Goal: Transaction & Acquisition: Purchase product/service

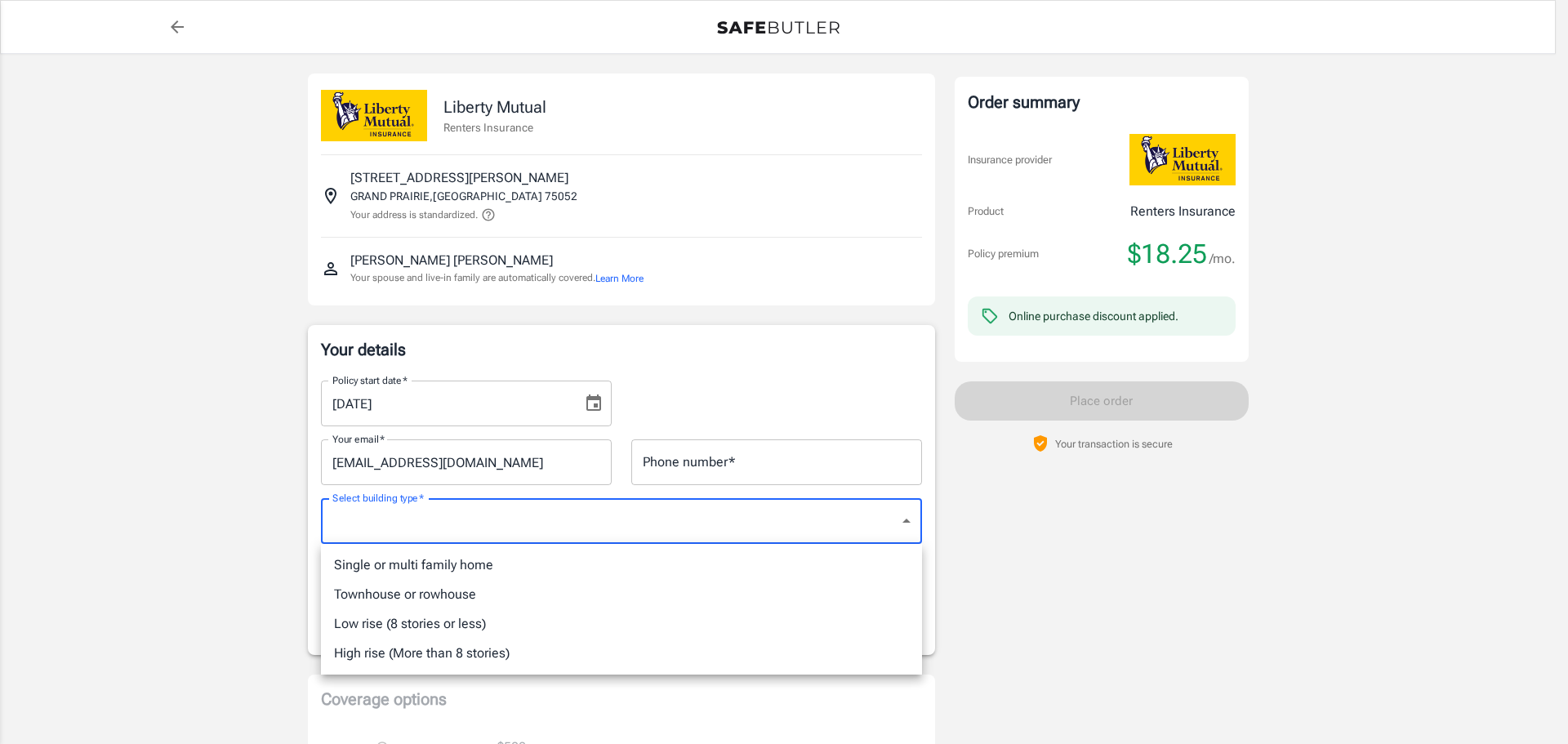
click at [1285, 617] on div at bounding box center [784, 372] width 1568 height 744
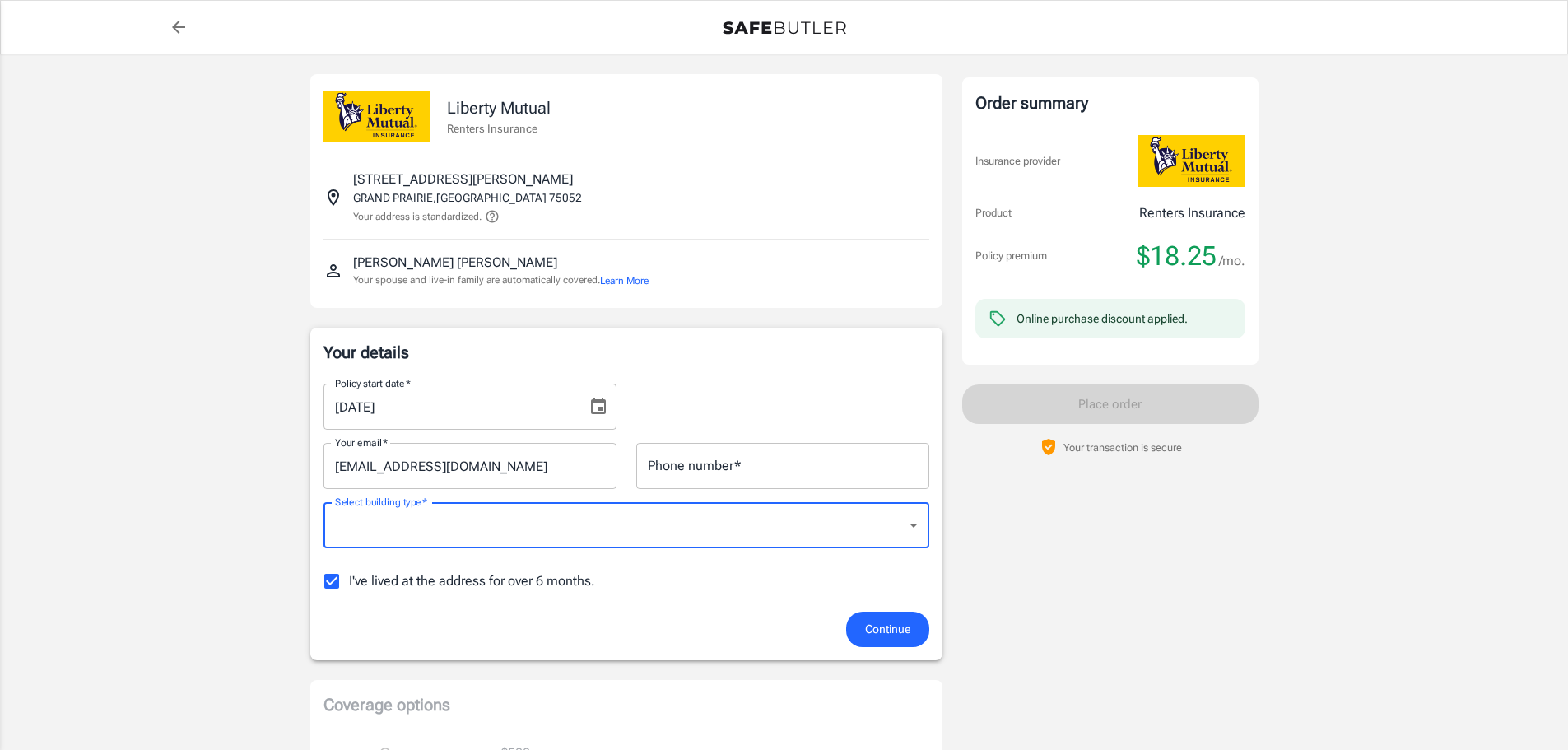
click at [596, 405] on icon "Choose date, selected date is Sep 26, 2025" at bounding box center [598, 405] width 19 height 19
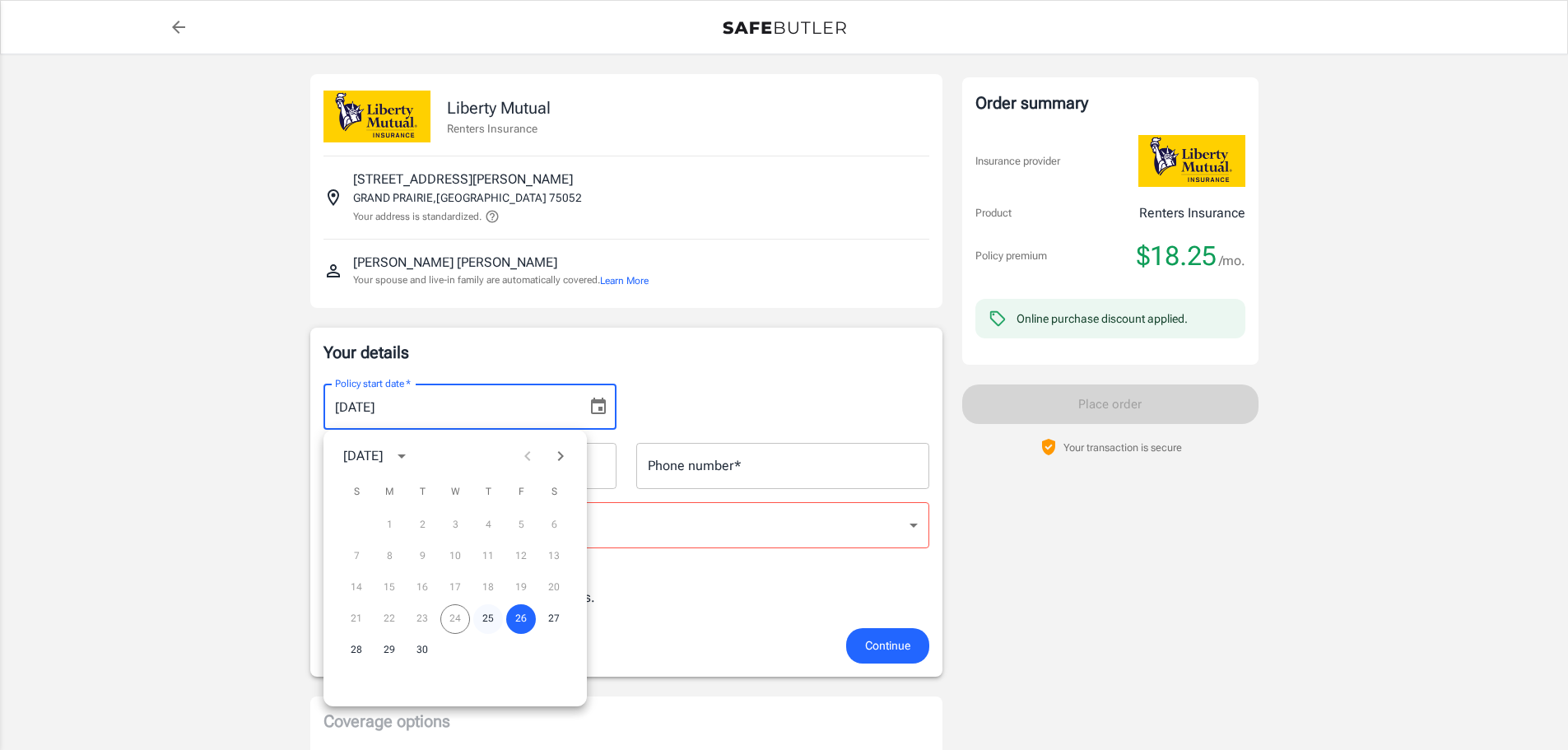
click at [493, 614] on button "25" at bounding box center [489, 619] width 29 height 29
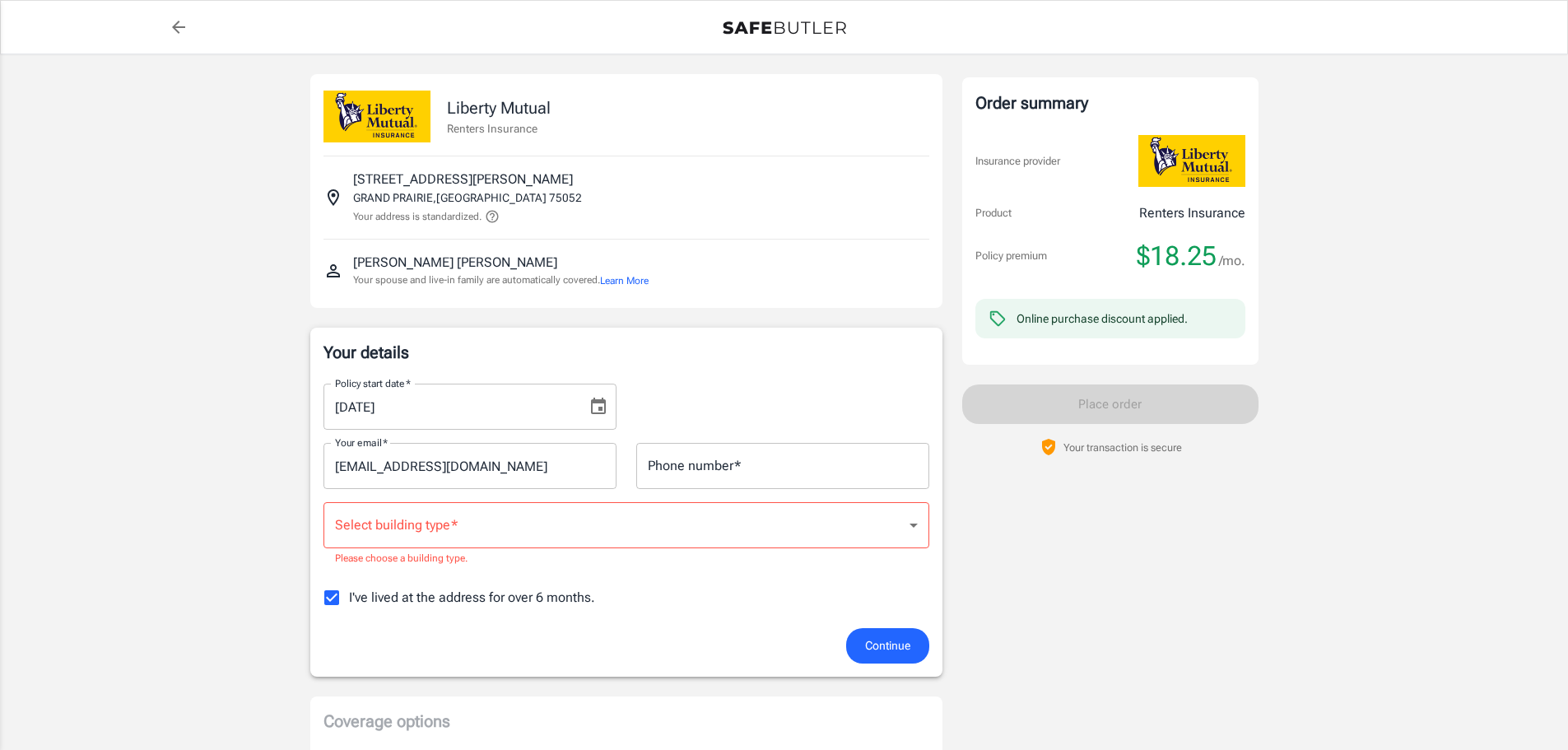
type input "09/25/2025"
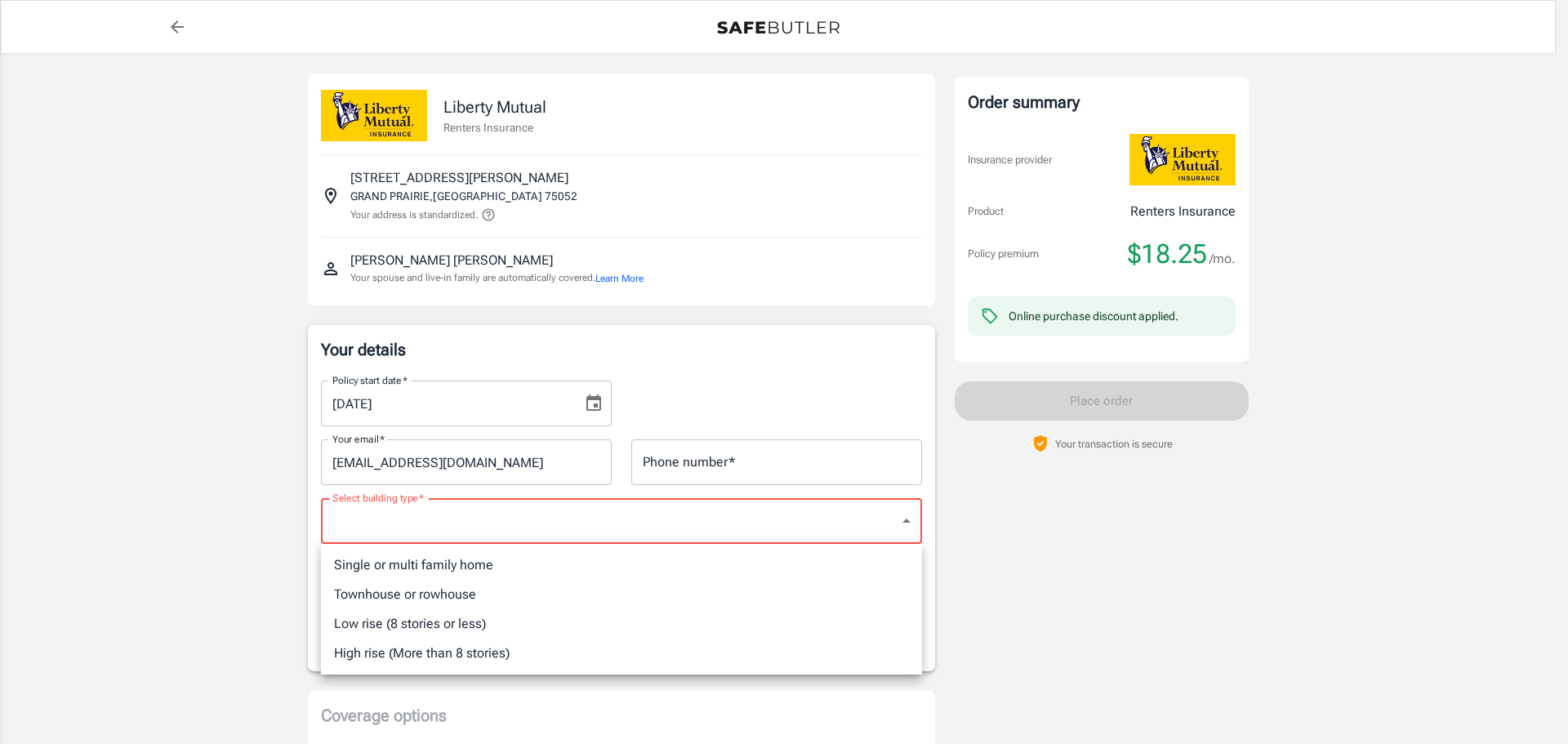
click at [517, 562] on li "Single or multi family home" at bounding box center [621, 565] width 601 height 29
type input "singlefamily"
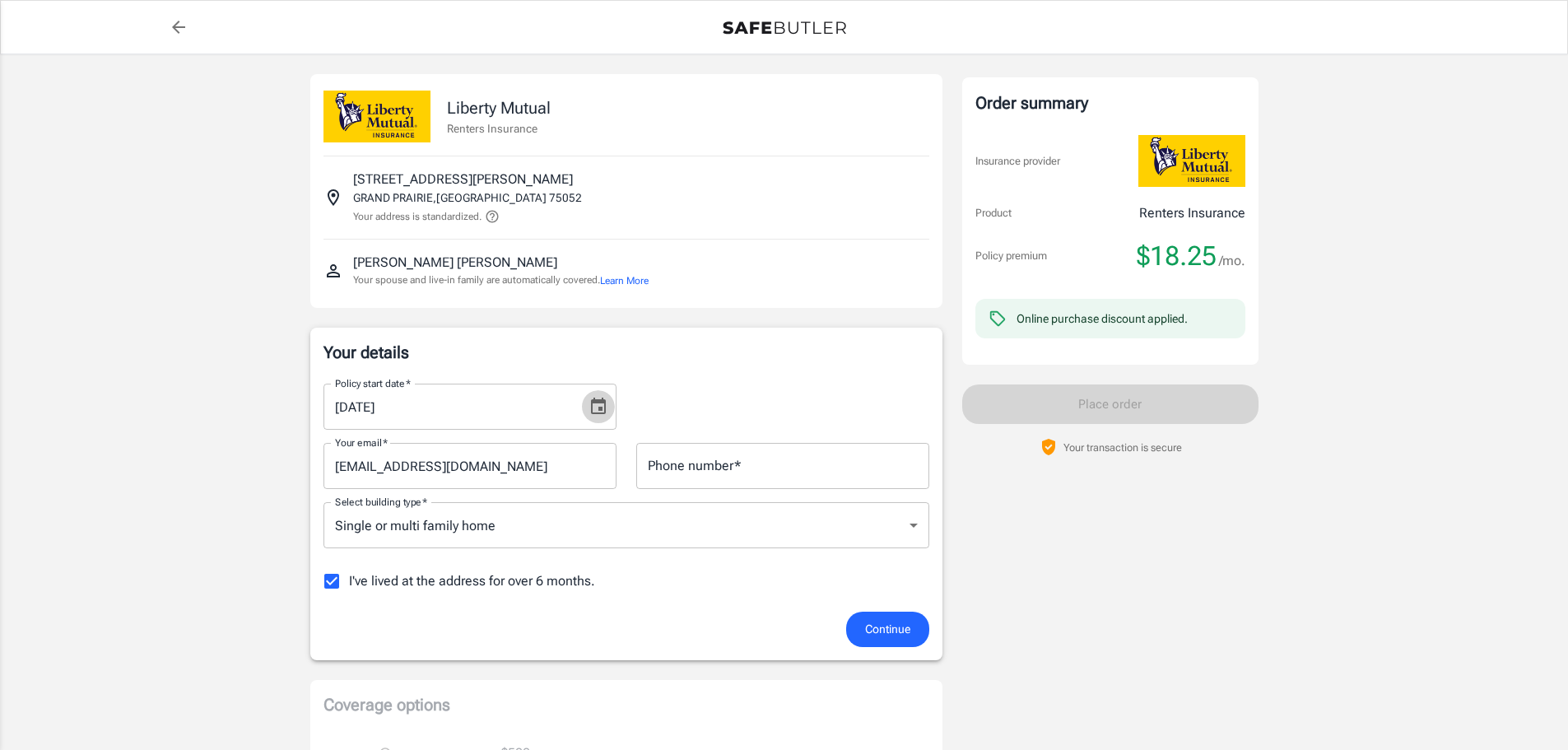
click at [600, 404] on icon "Choose date, selected date is Sep 25, 2025" at bounding box center [598, 405] width 15 height 17
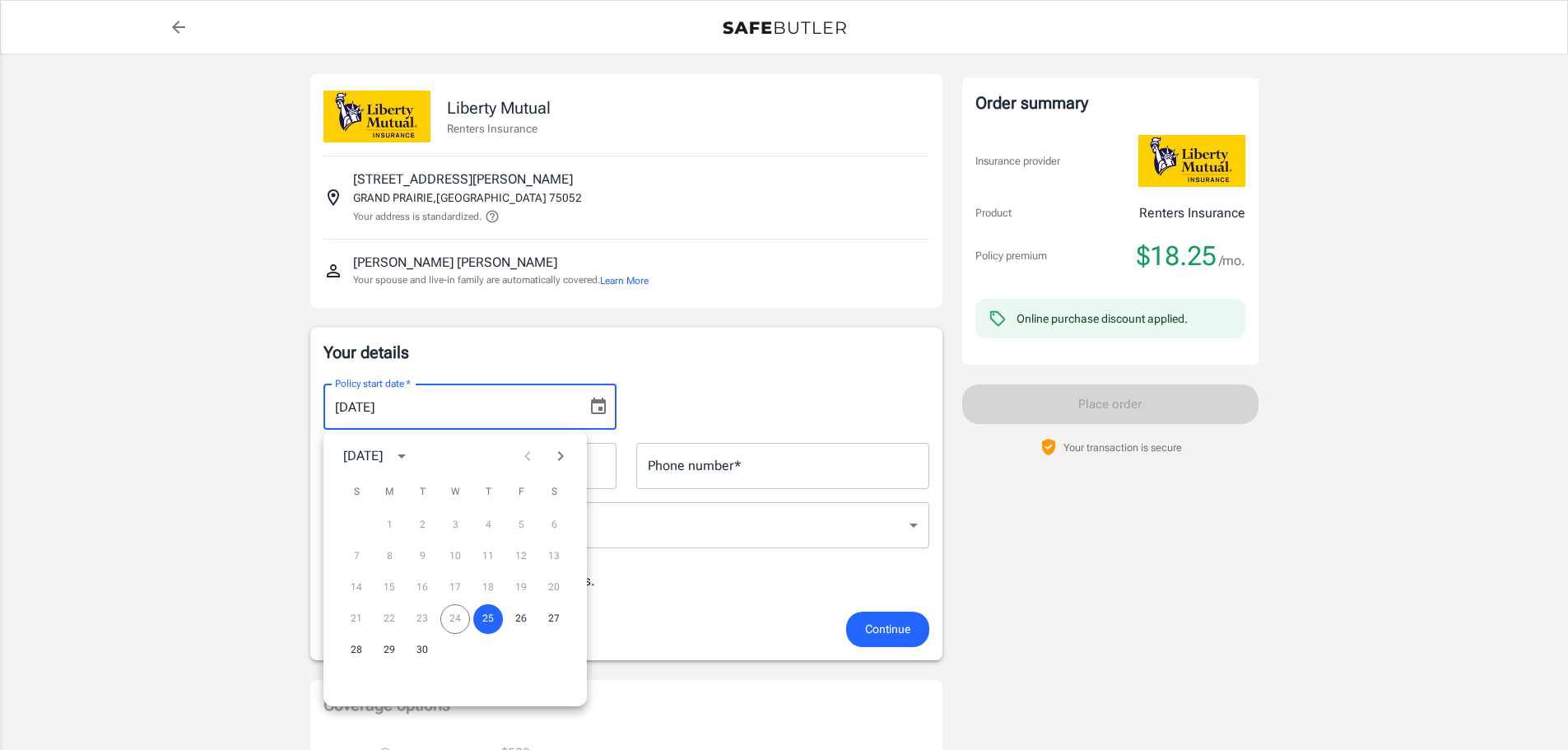
click at [453, 624] on div "21 22 23 24 25 26 27" at bounding box center [455, 619] width 264 height 29
click at [496, 617] on button "25" at bounding box center [489, 619] width 29 height 29
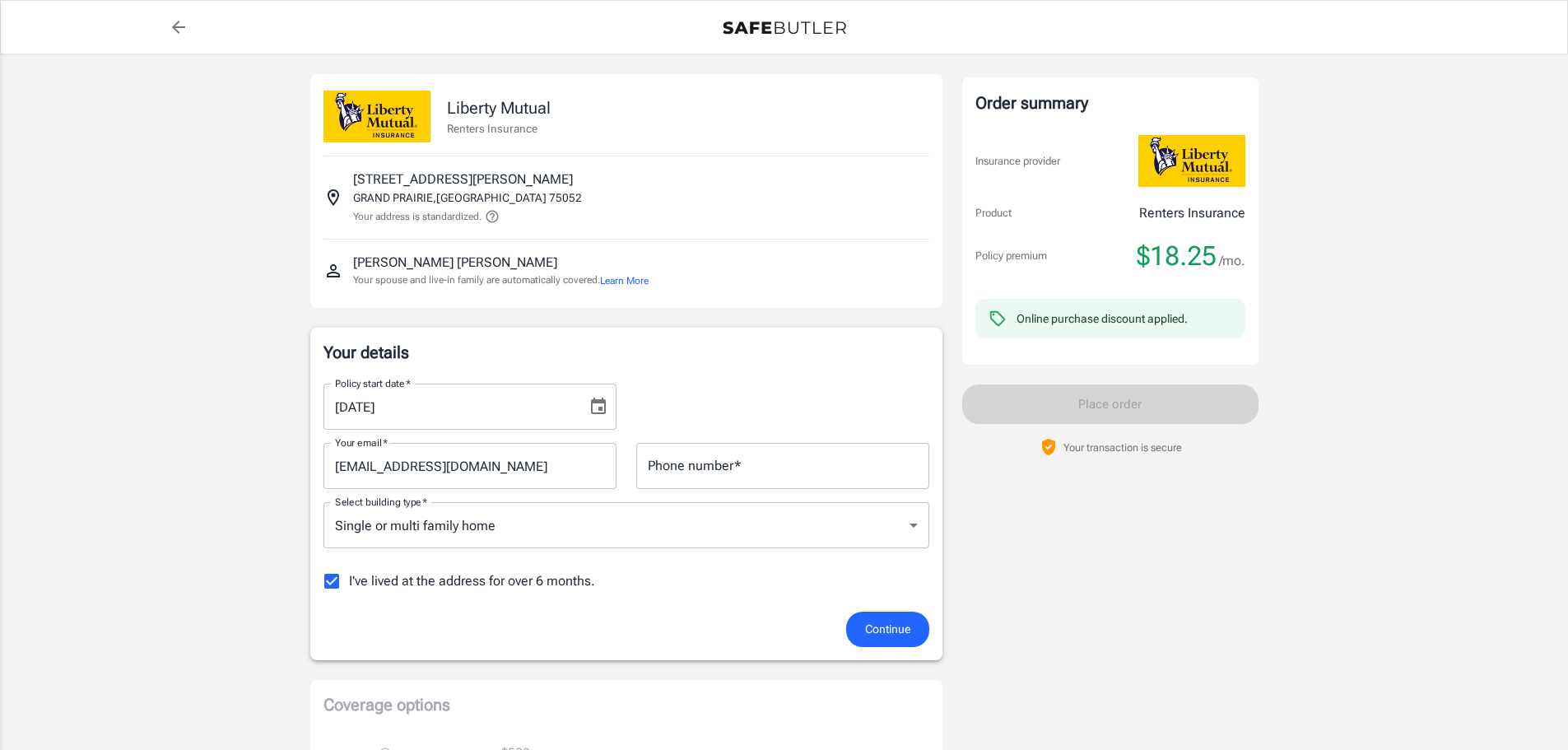
click at [819, 473] on input "Phone number   *" at bounding box center [783, 465] width 293 height 46
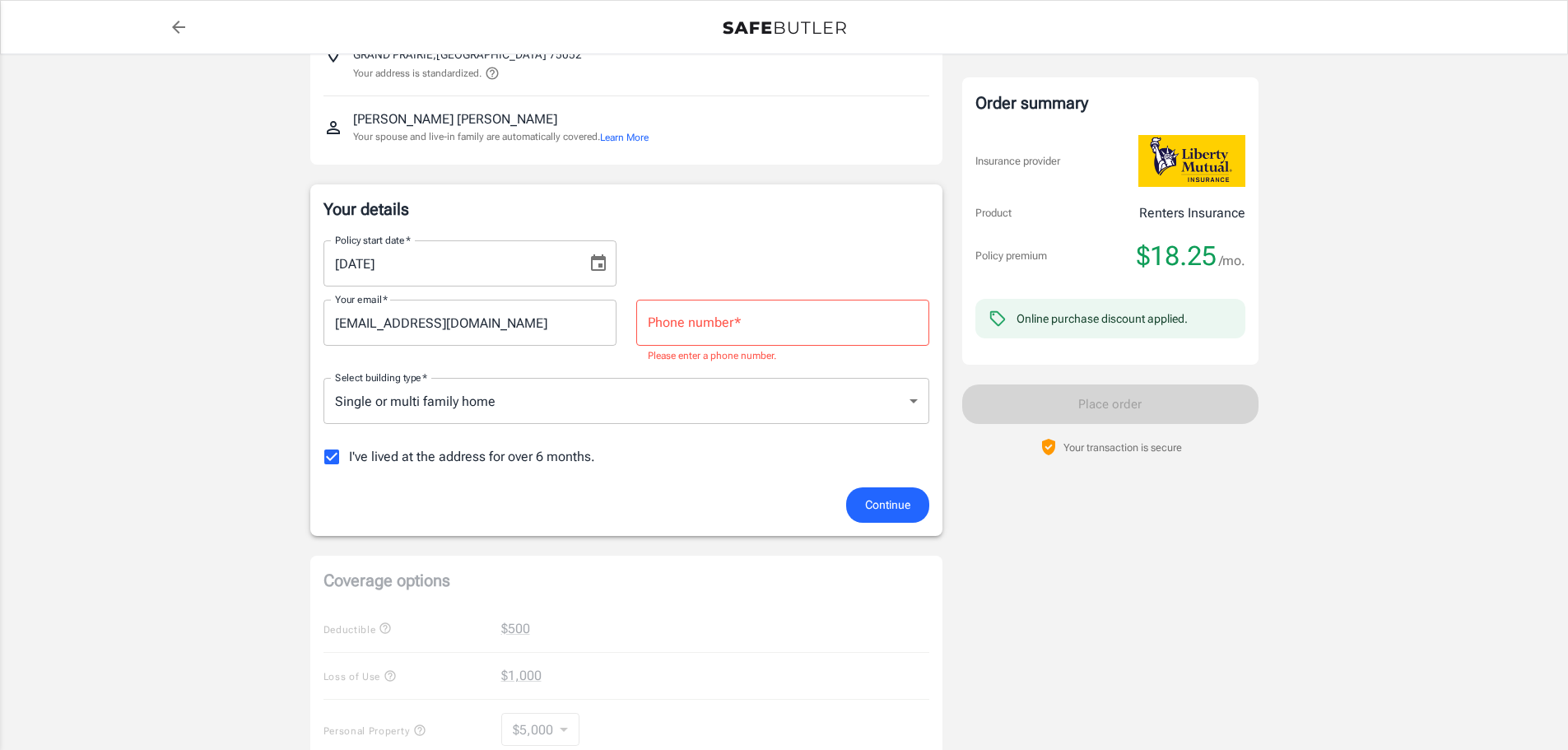
scroll to position [165, 0]
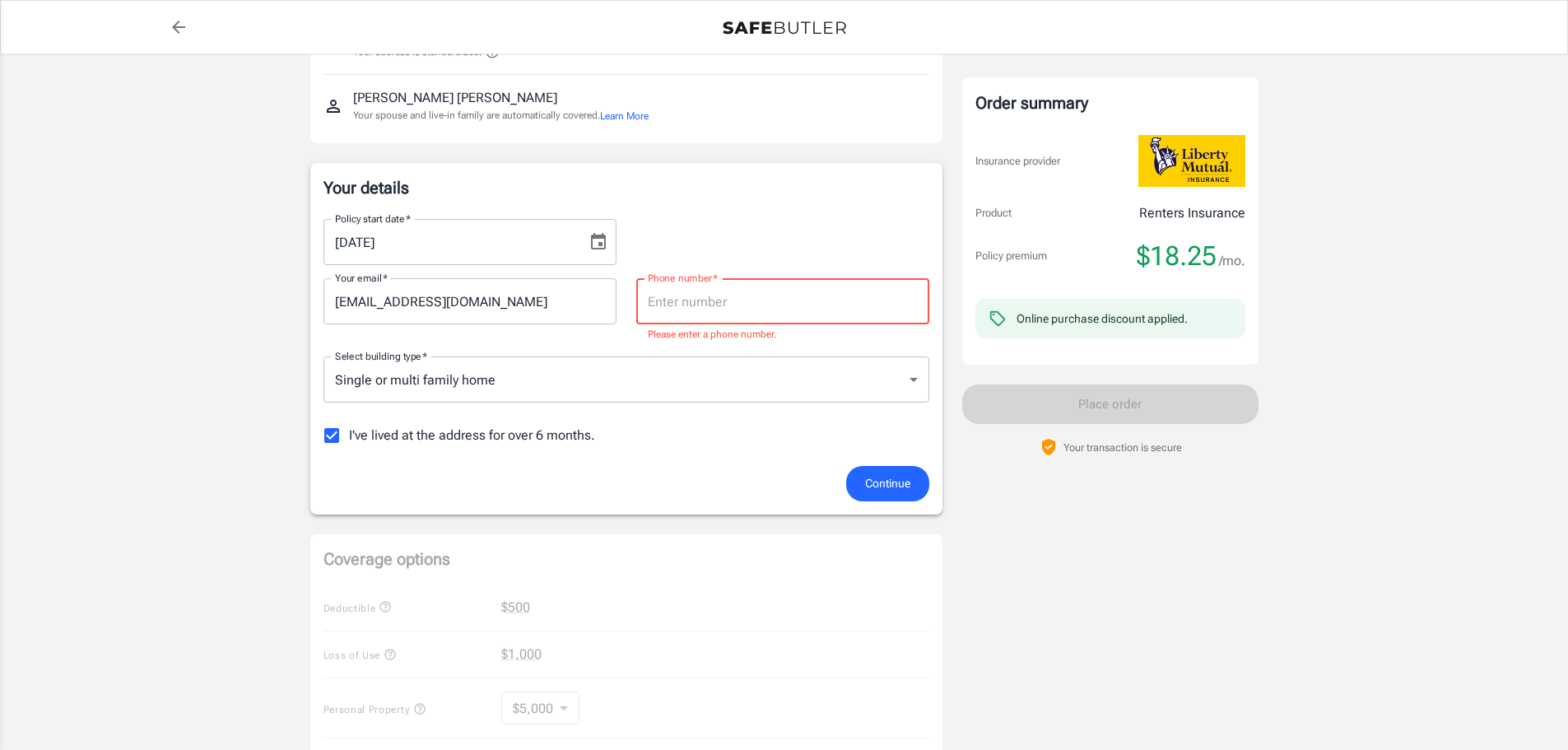
click at [705, 304] on input "Phone number   *" at bounding box center [783, 301] width 293 height 46
type input "1"
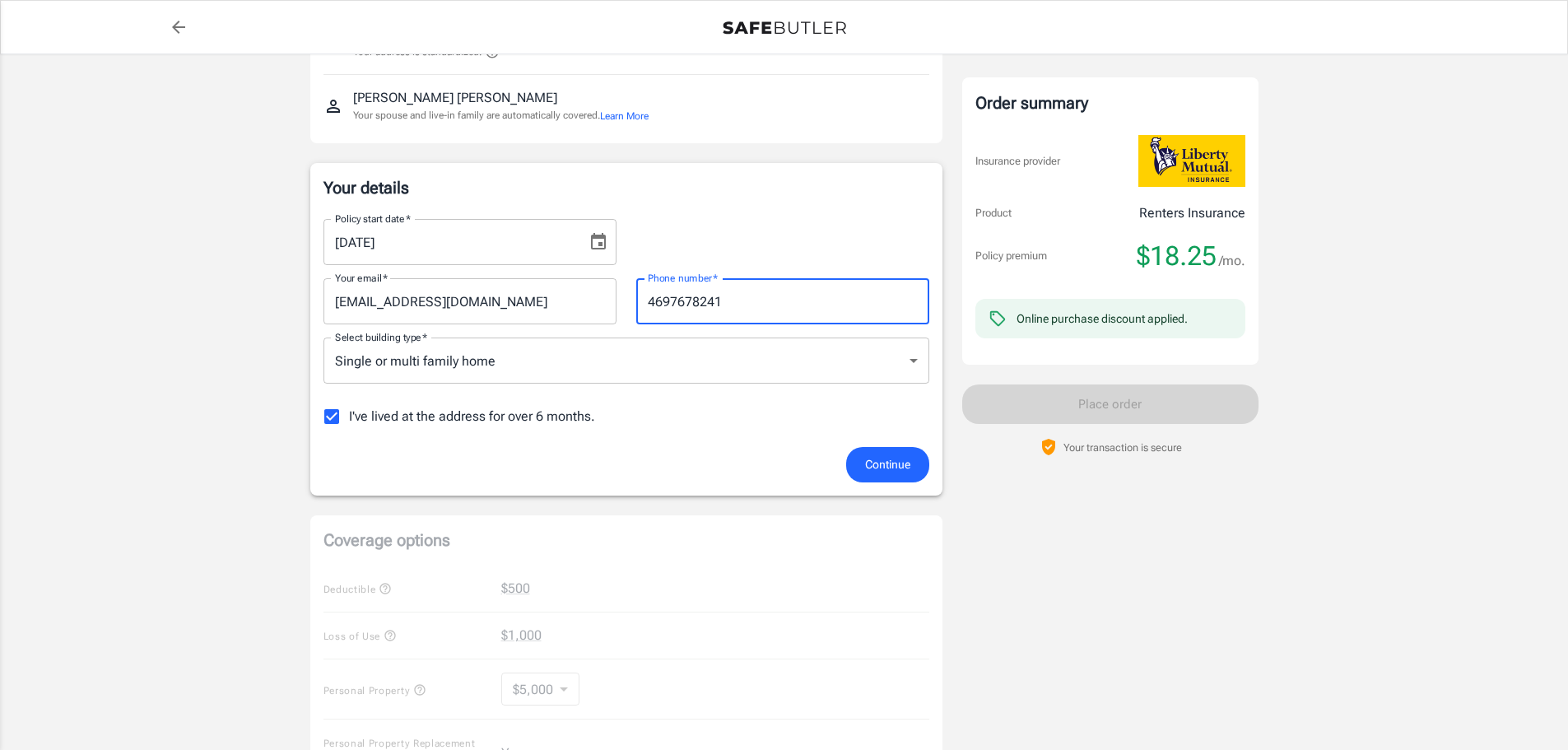
type input "4697678241"
click at [1300, 697] on div "Policy premium $ 18.25 /mo Liberty Mutual Renters Insurance 320 NEWBERRY ST GRA…" at bounding box center [784, 613] width 1568 height 1447
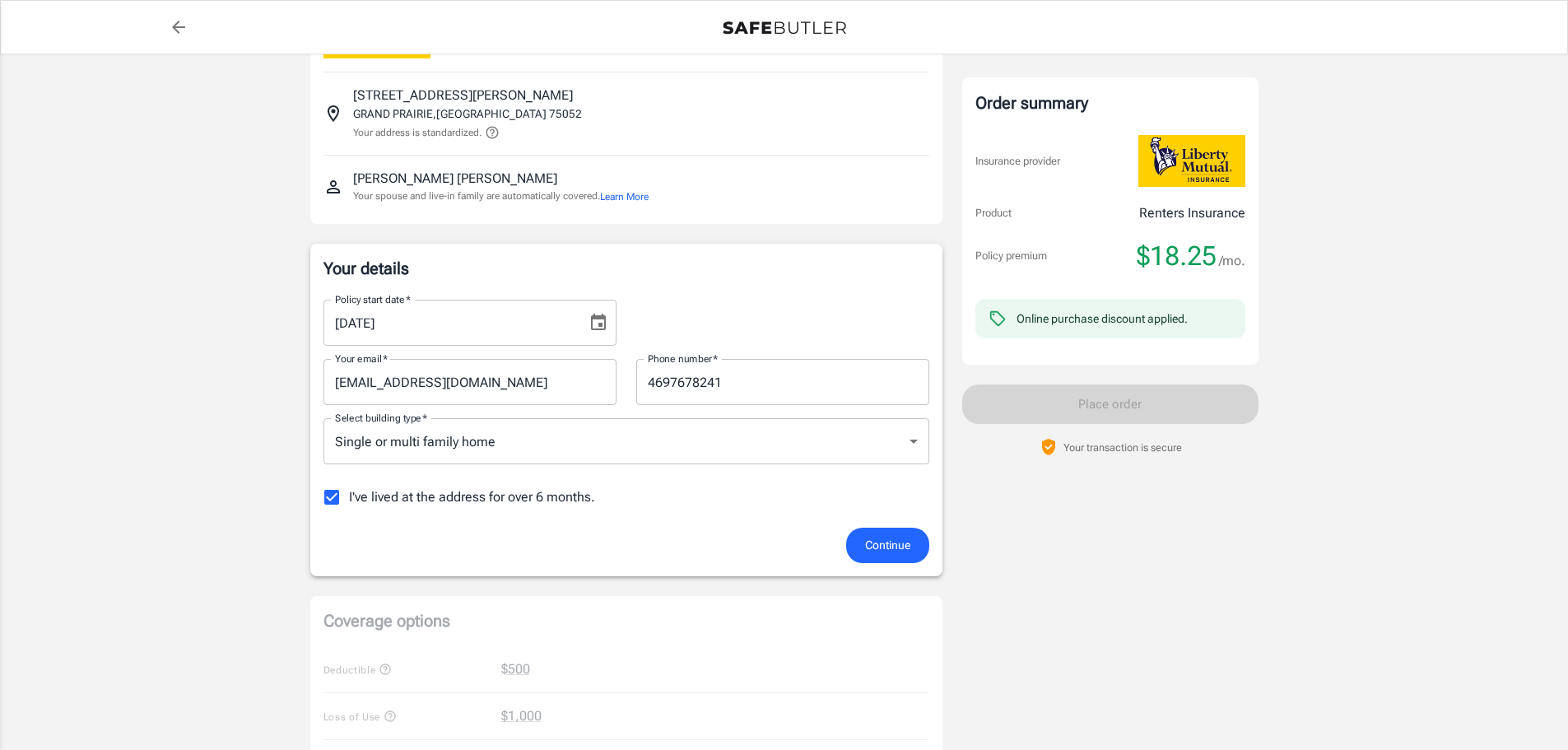
scroll to position [82, 0]
click at [897, 534] on button "Continue" at bounding box center [888, 546] width 83 height 35
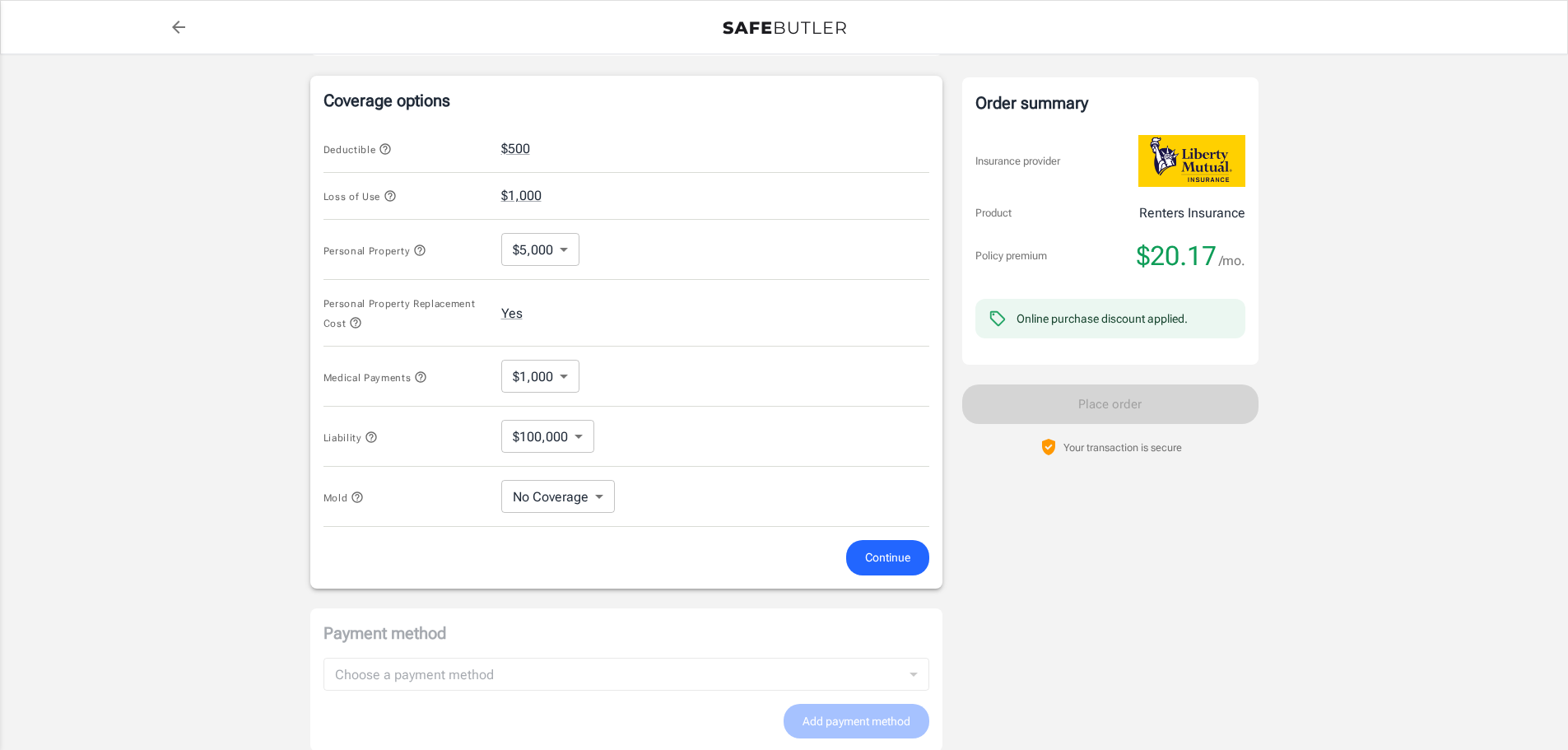
scroll to position [658, 0]
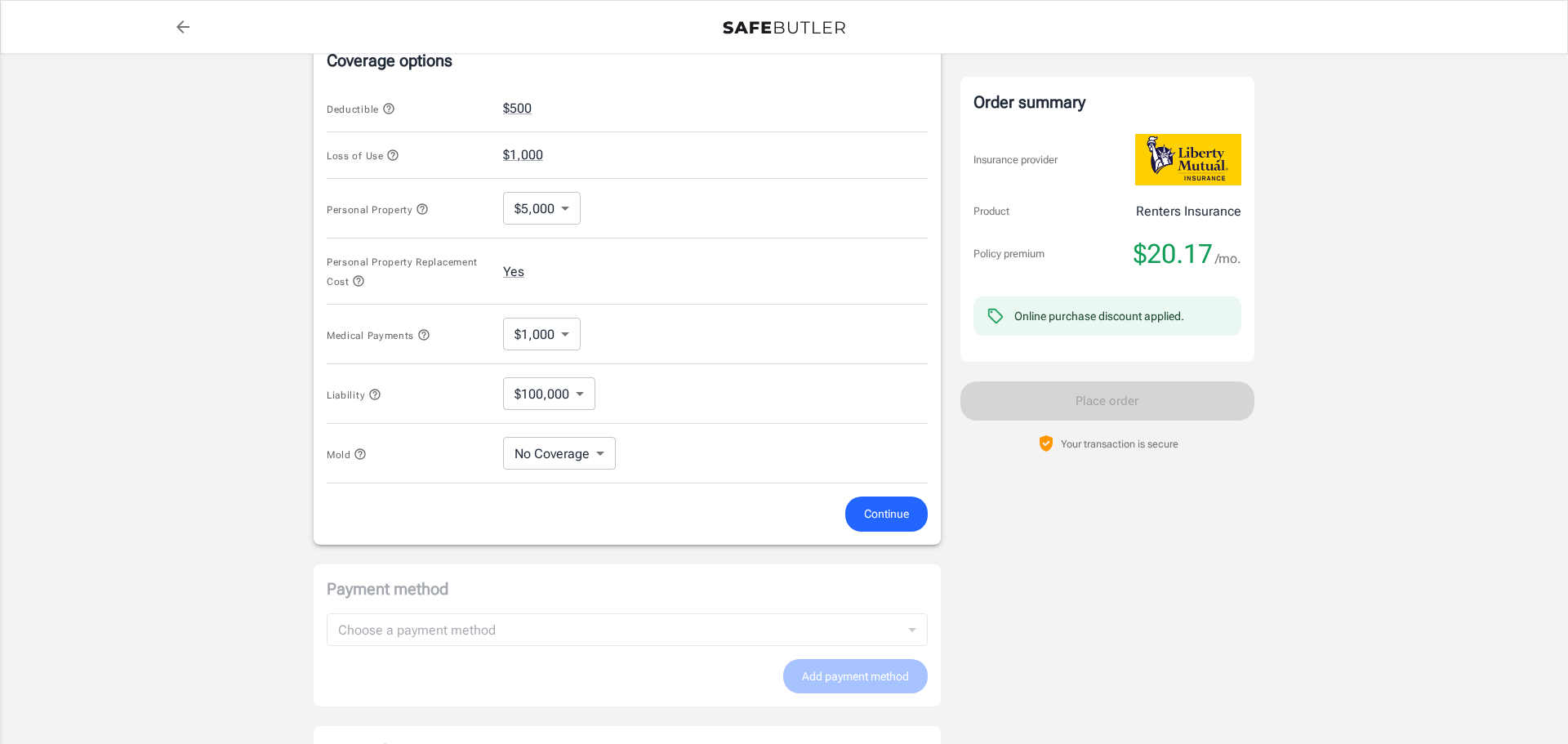
click at [594, 452] on body "Policy premium $ 20.17 /mo Liberty Mutual Renters Insurance 320 NEWBERRY ST GRA…" at bounding box center [784, 156] width 1568 height 1618
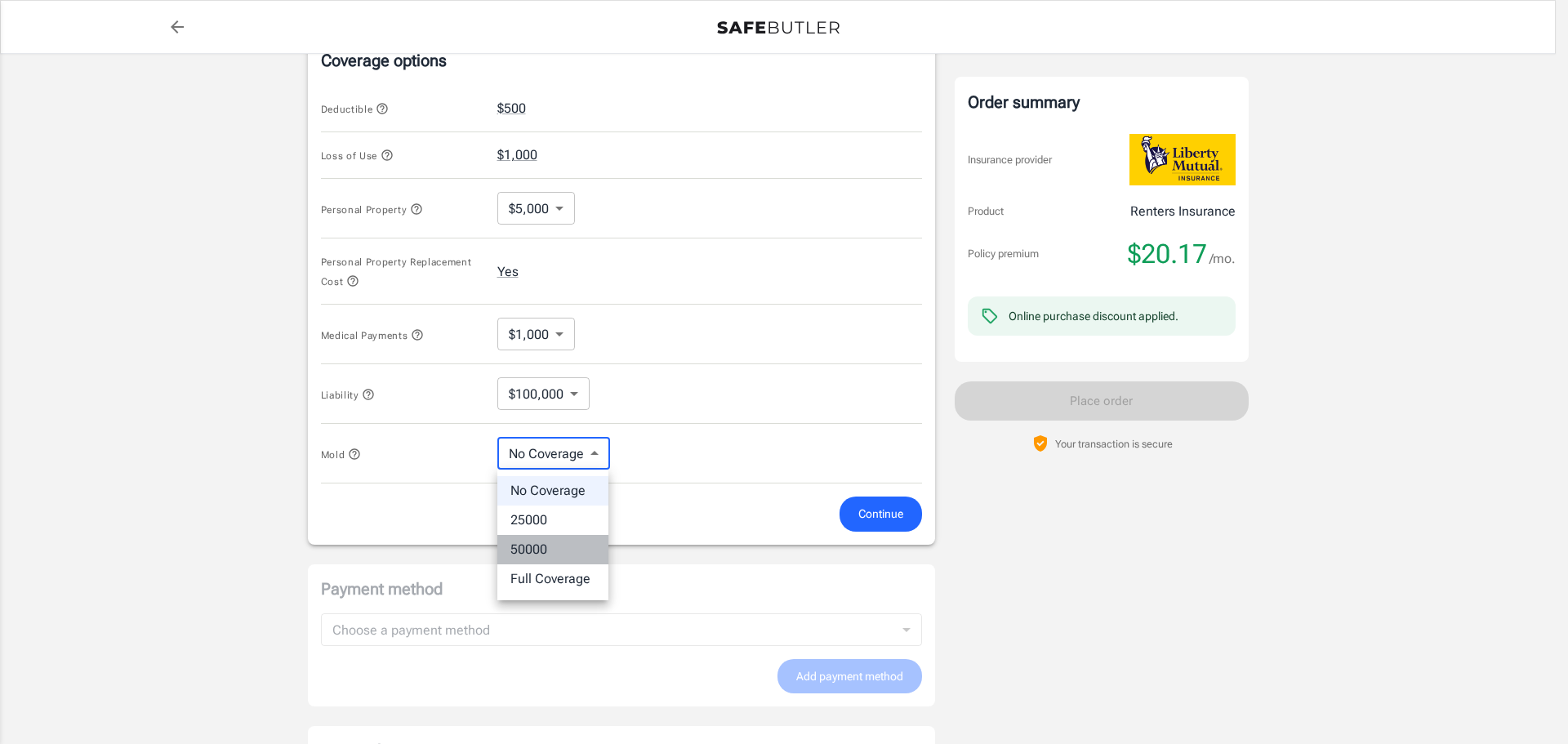
click at [541, 546] on li "50000" at bounding box center [552, 549] width 111 height 29
type input "50000"
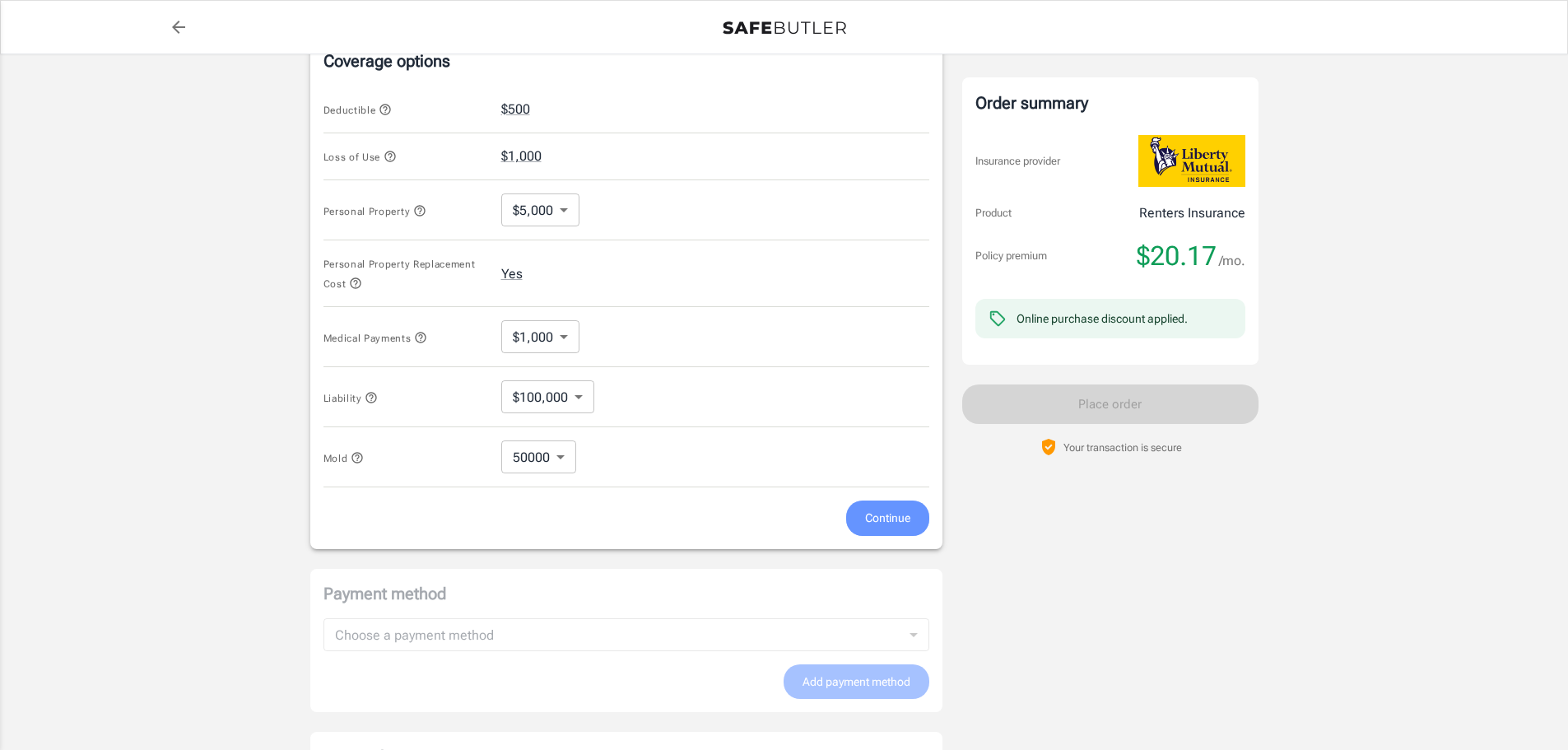
click at [884, 518] on span "Continue" at bounding box center [888, 518] width 45 height 20
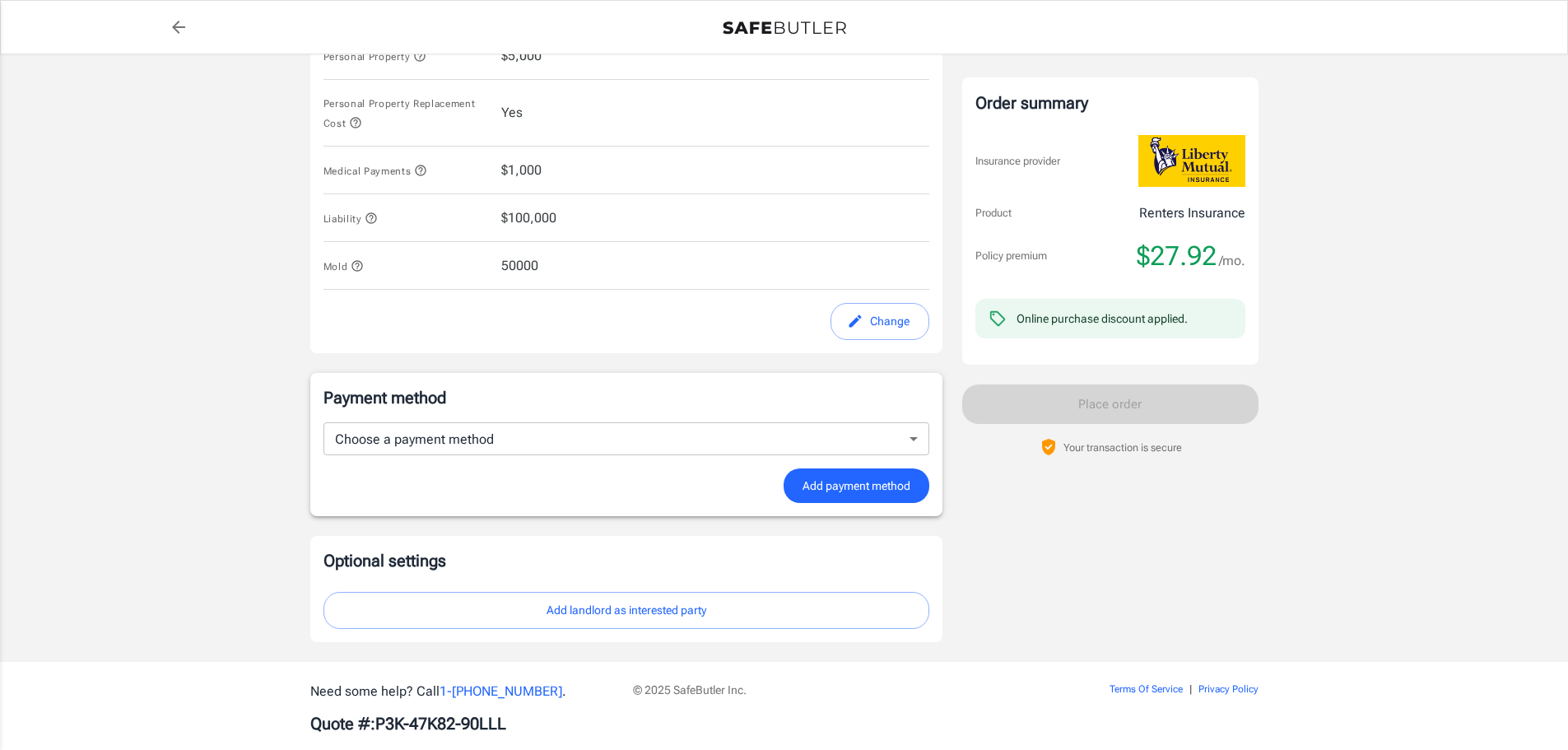
scroll to position [834, 0]
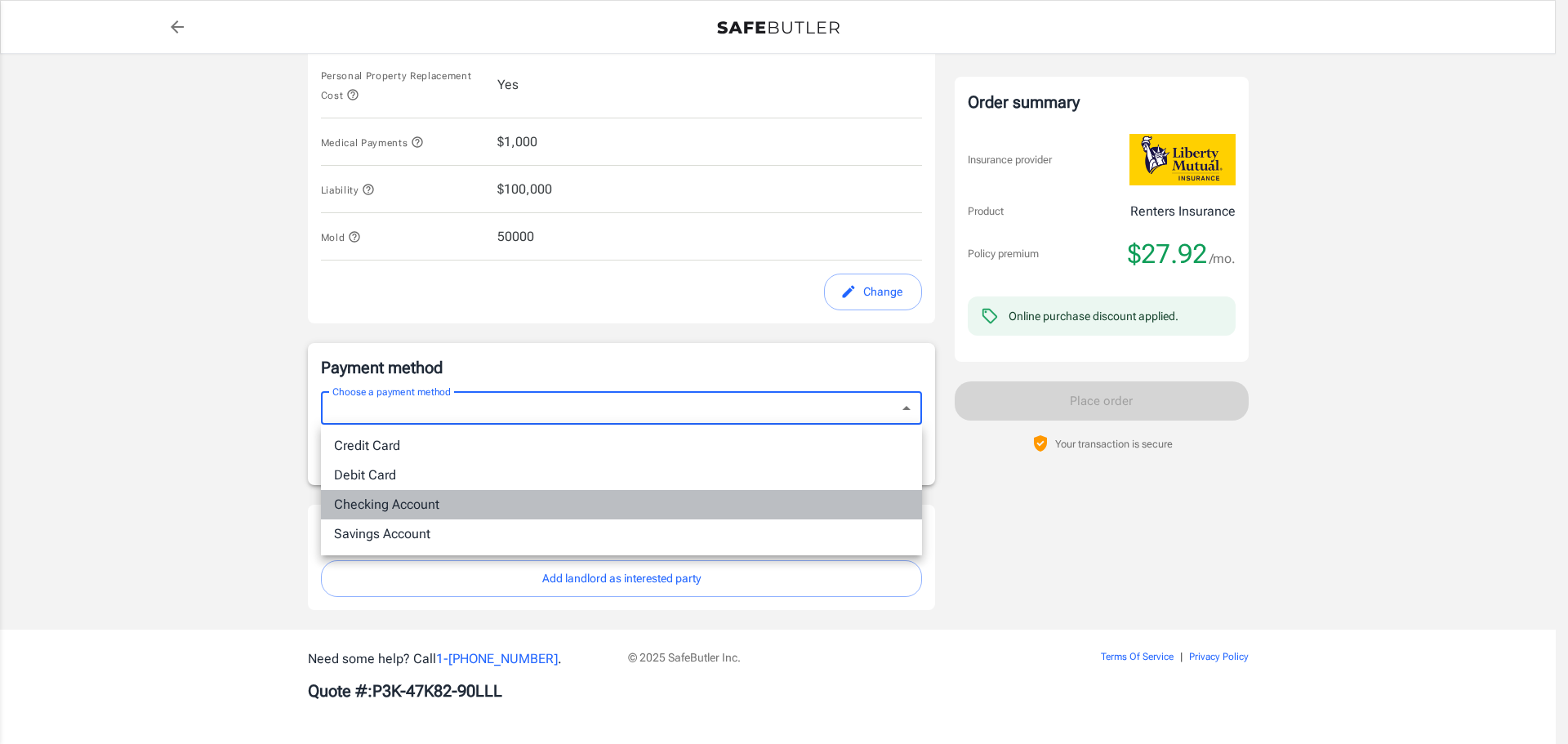
click at [379, 505] on li "Checking Account" at bounding box center [621, 505] width 601 height 29
type input "checking"
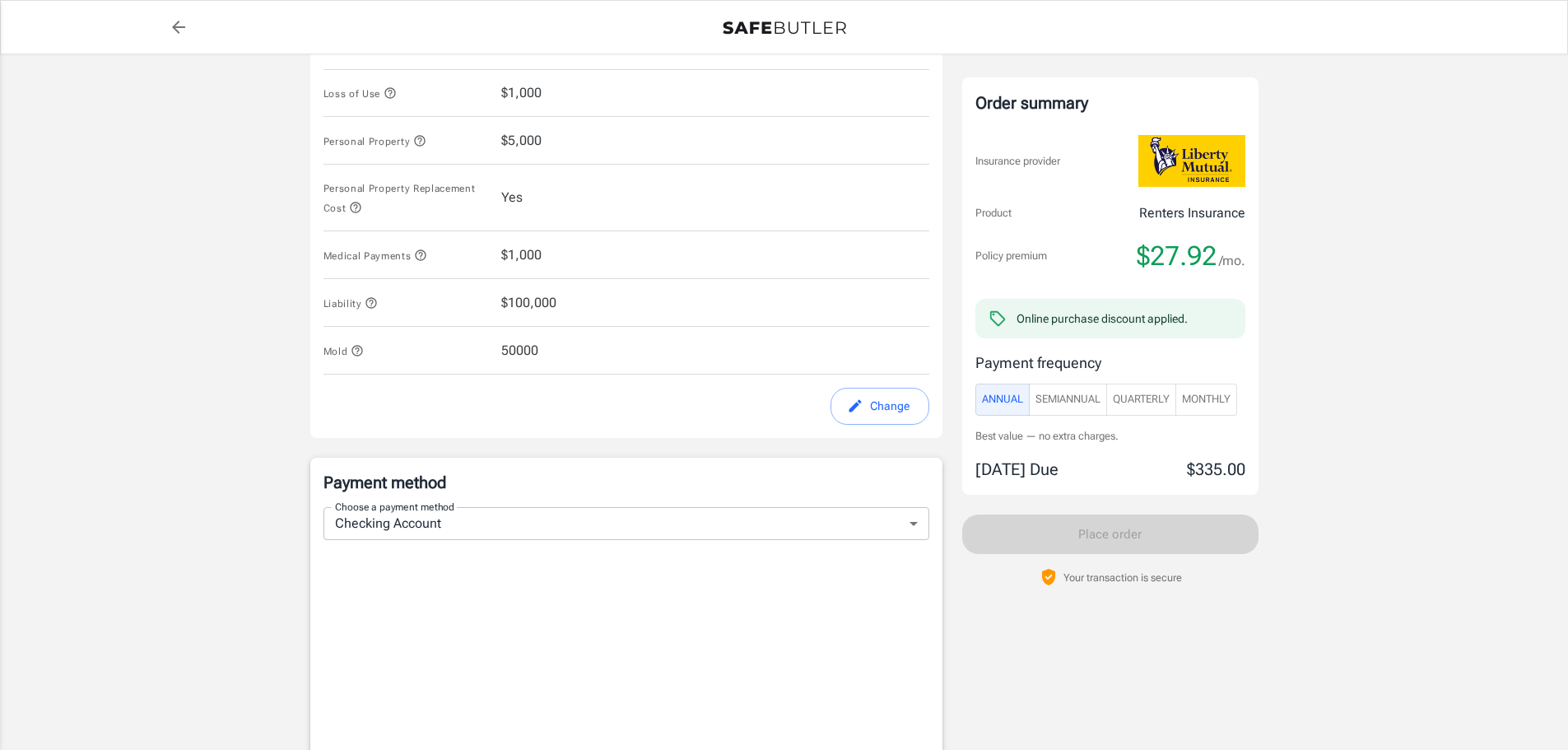
scroll to position [669, 0]
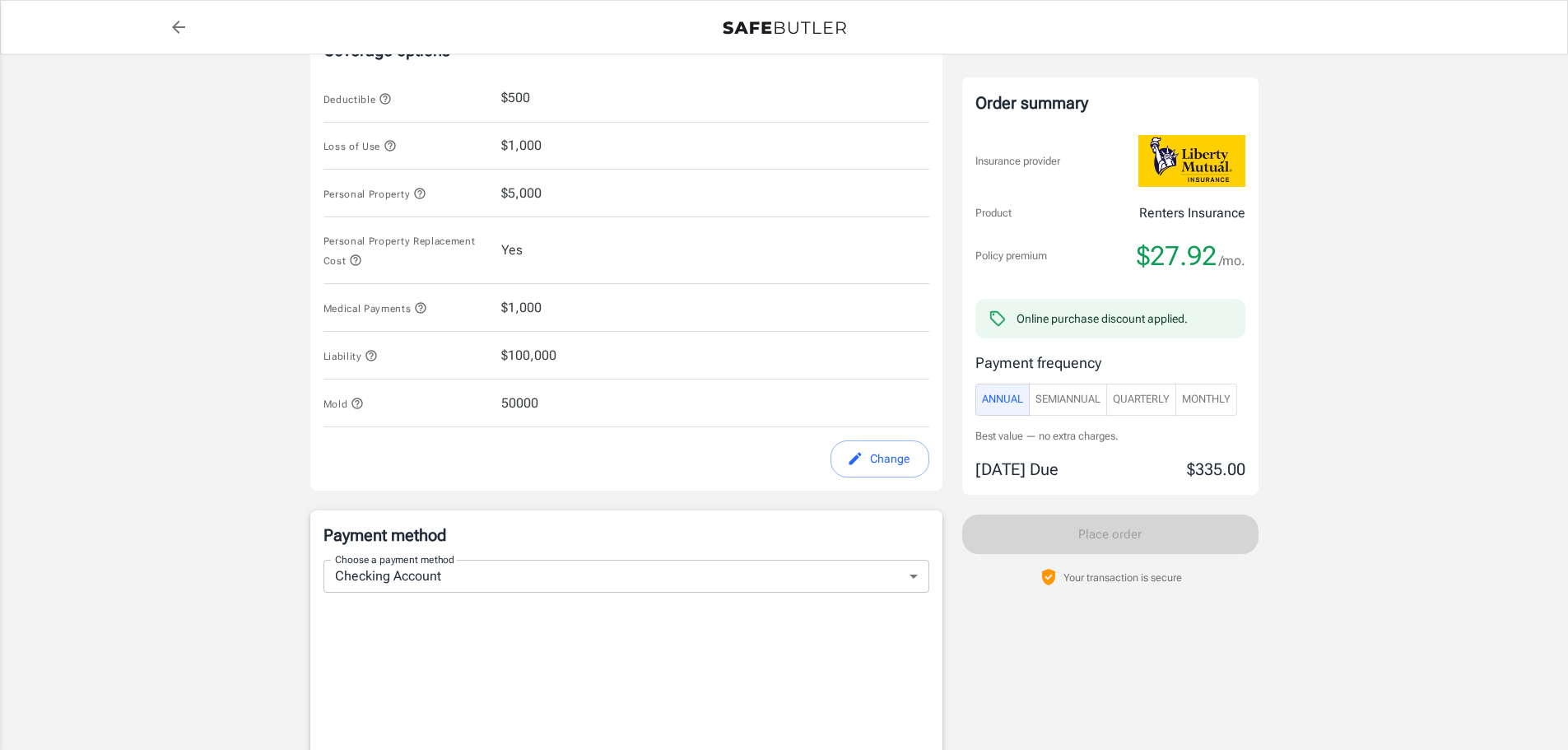
click at [1215, 404] on span "Monthly" at bounding box center [1206, 399] width 49 height 19
click at [1114, 403] on button "Quarterly" at bounding box center [1141, 399] width 70 height 32
click at [1078, 407] on span "SemiAnnual" at bounding box center [1067, 399] width 65 height 19
click at [1226, 405] on span "Monthly" at bounding box center [1206, 399] width 49 height 19
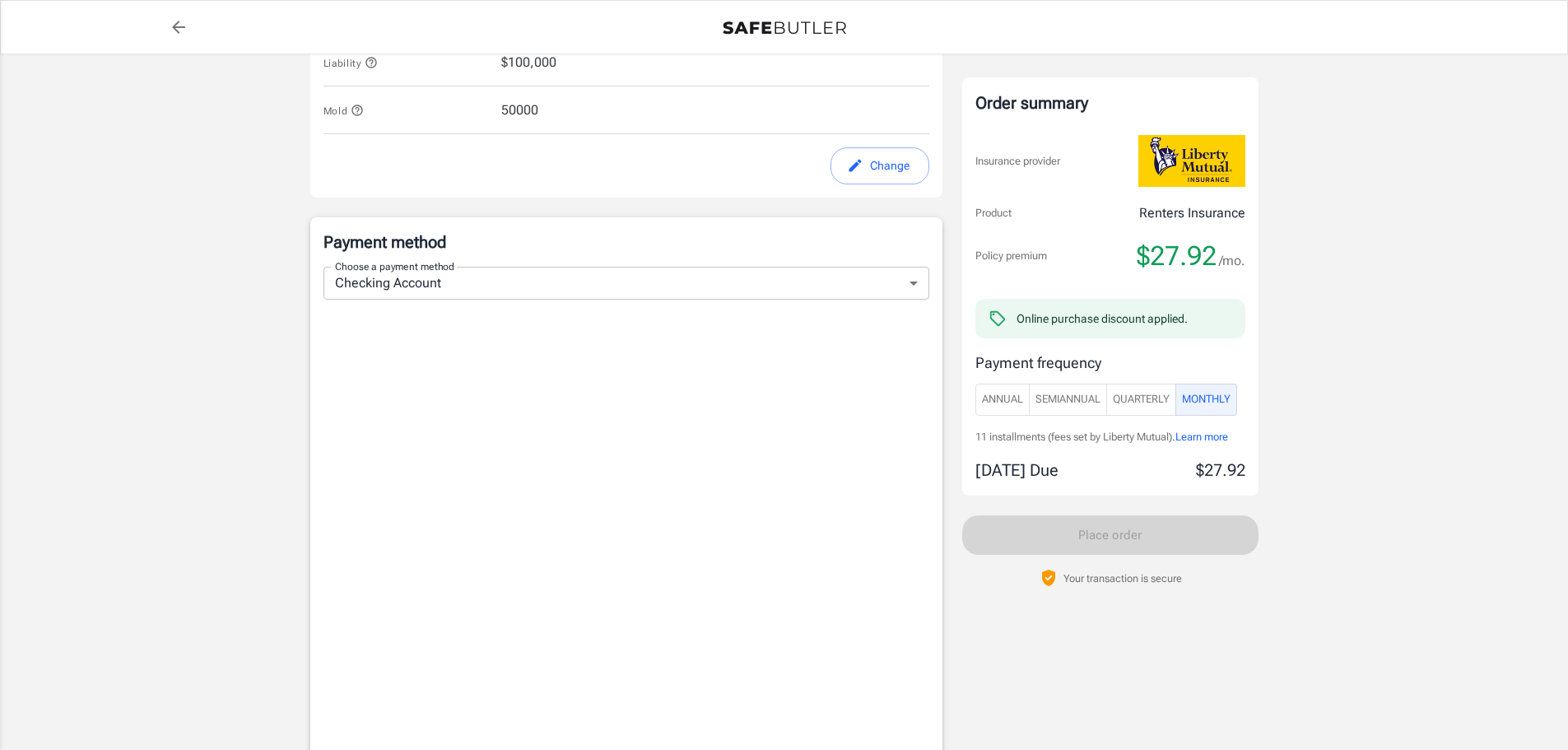
scroll to position [998, 0]
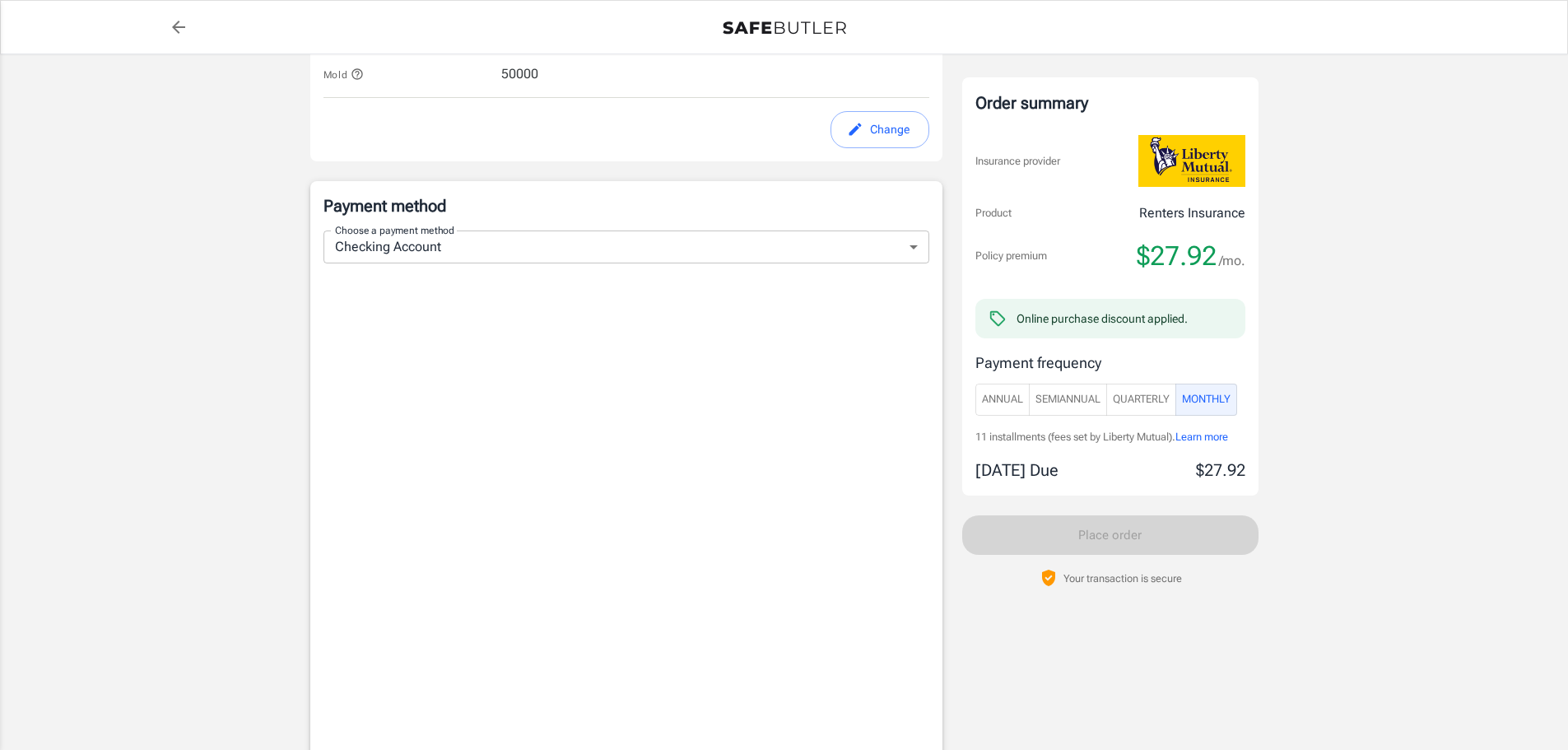
click at [1210, 700] on div "Order summary Insurance provider Product Renters Insurance Policy premium $27.9…" at bounding box center [1111, -1] width 297 height 1847
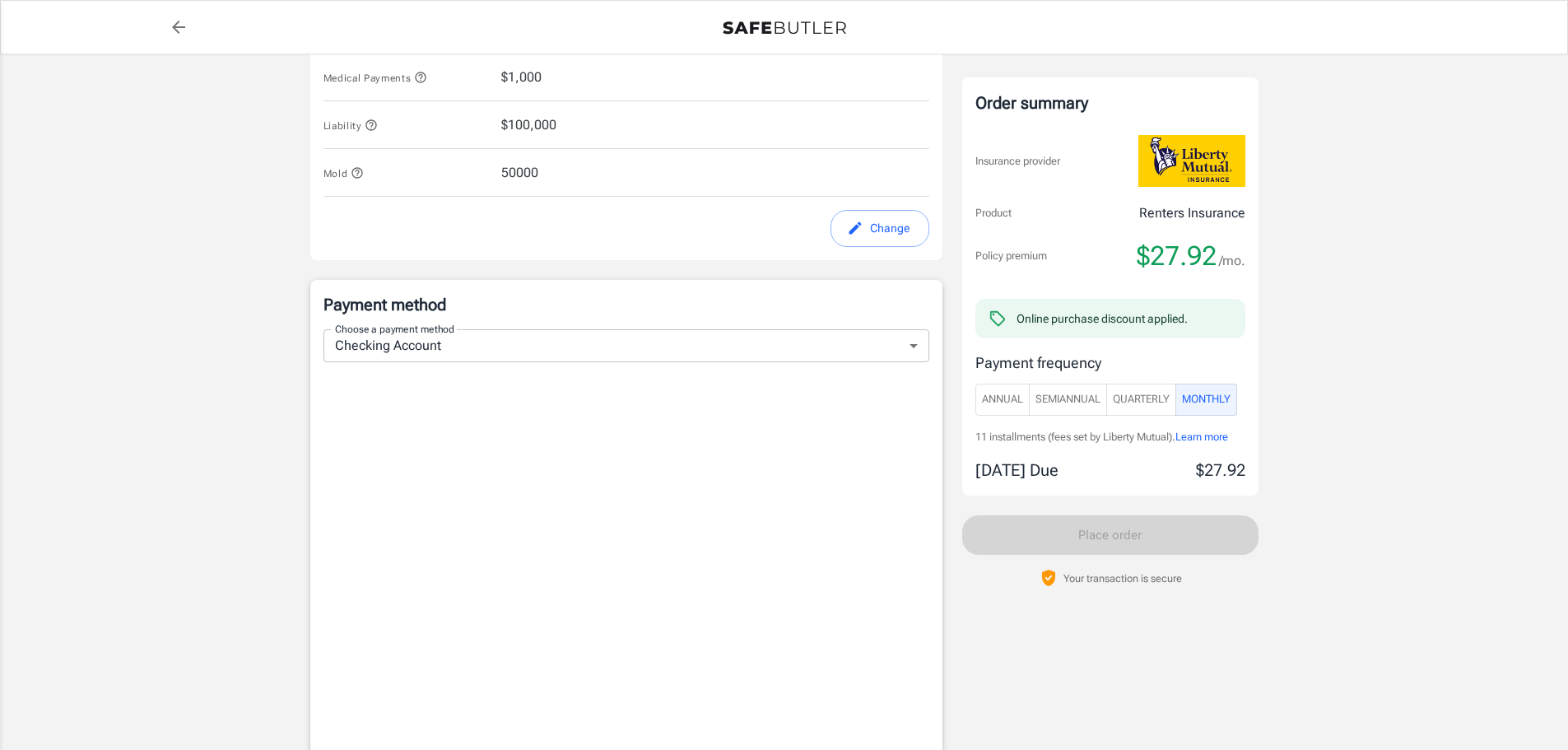
scroll to position [896, 0]
click at [1113, 521] on div "Order summary Insurance provider Product Renters Insurance Policy premium $27.9…" at bounding box center [1111, 333] width 297 height 510
click at [1117, 541] on div "Order summary Insurance provider Product Renters Insurance Policy premium $27.9…" at bounding box center [1111, 333] width 297 height 510
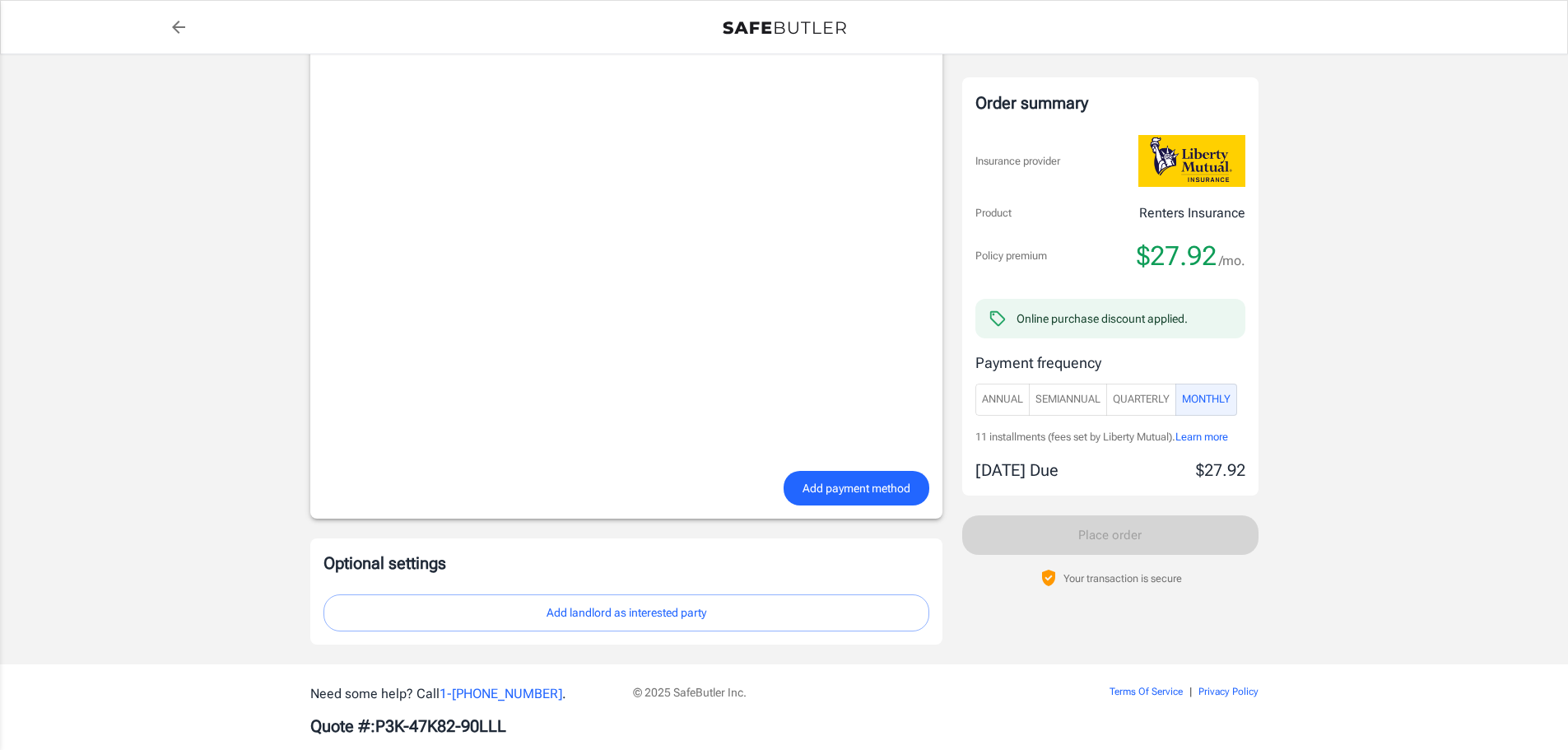
scroll to position [1307, 0]
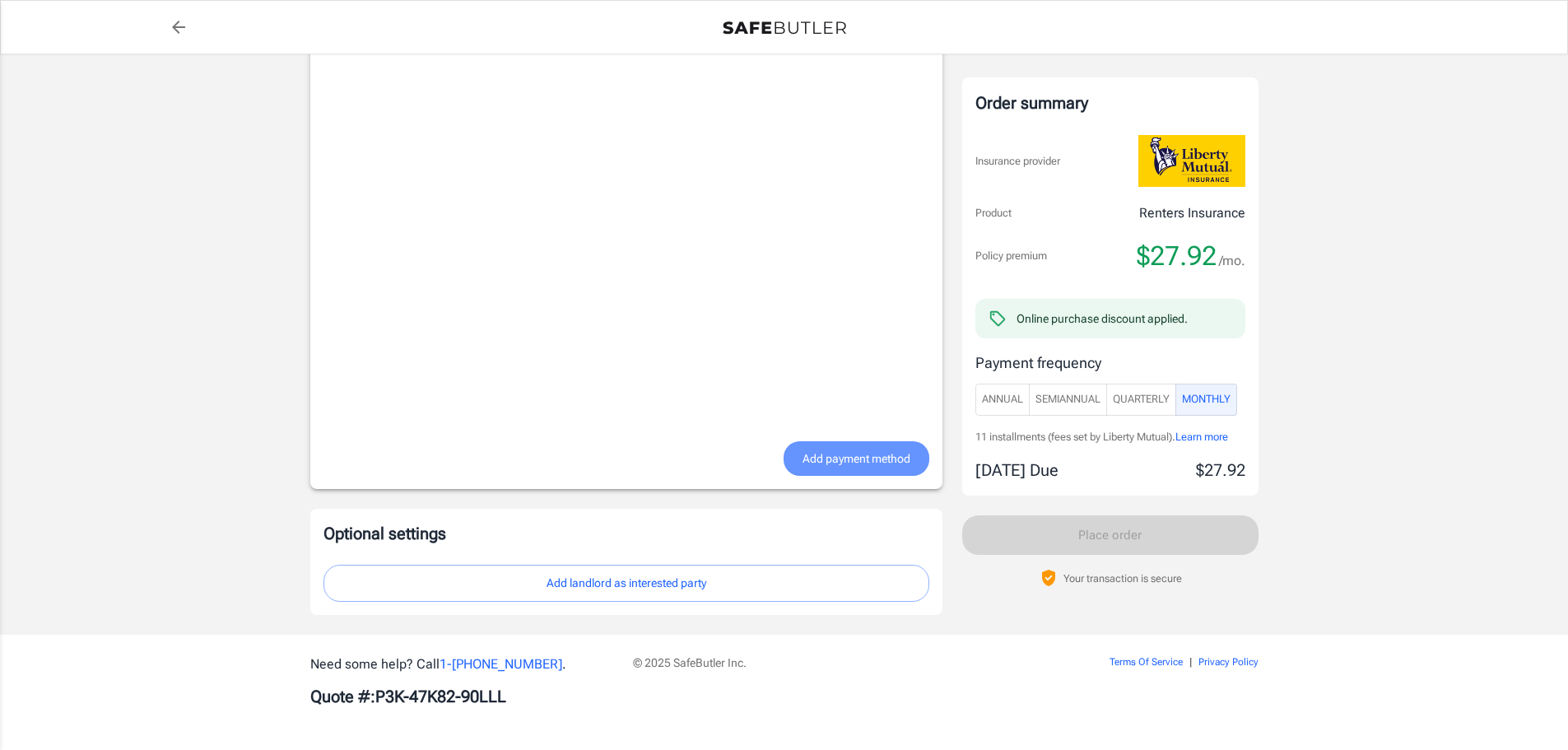
click at [806, 453] on span "Add payment method" at bounding box center [856, 459] width 108 height 20
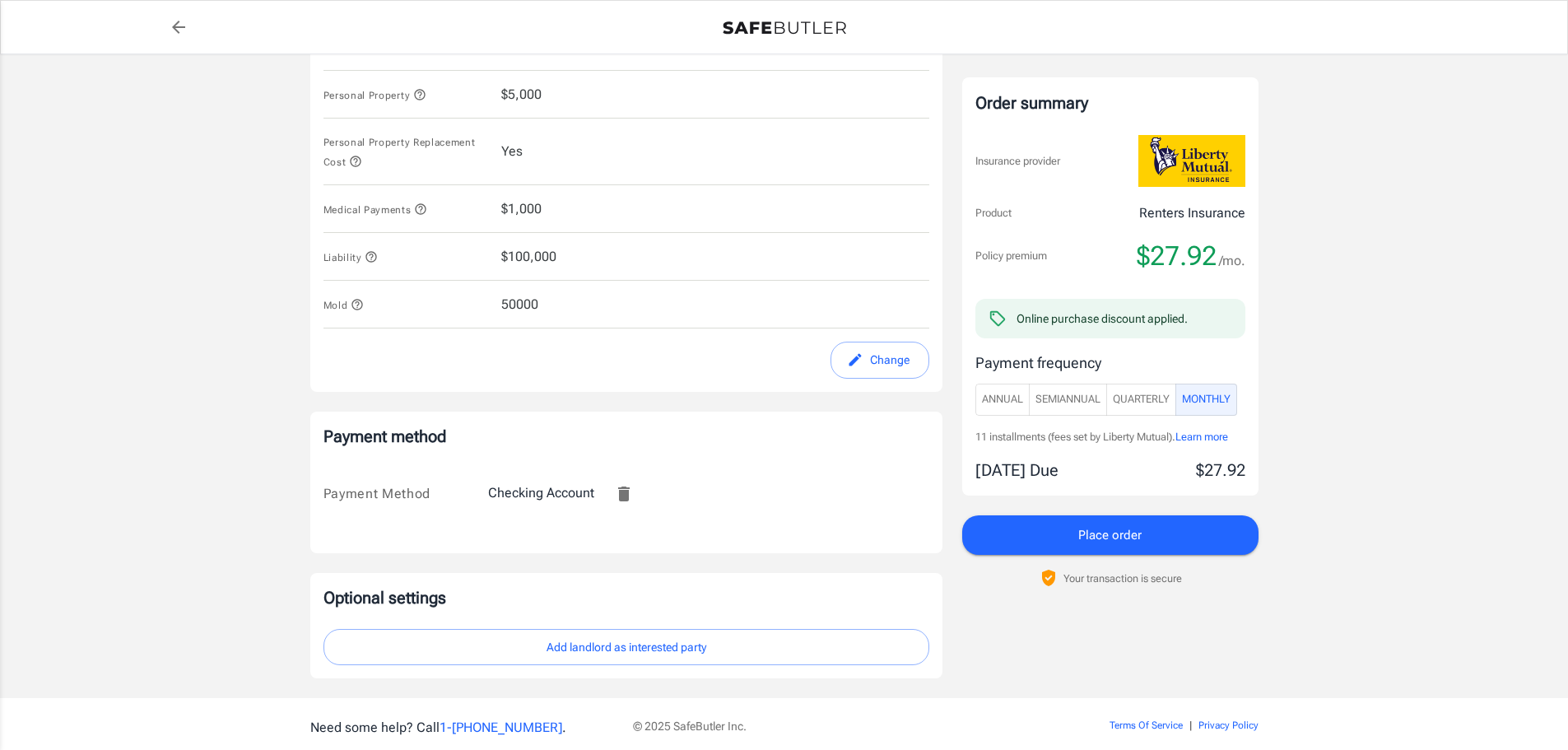
scroll to position [749, 0]
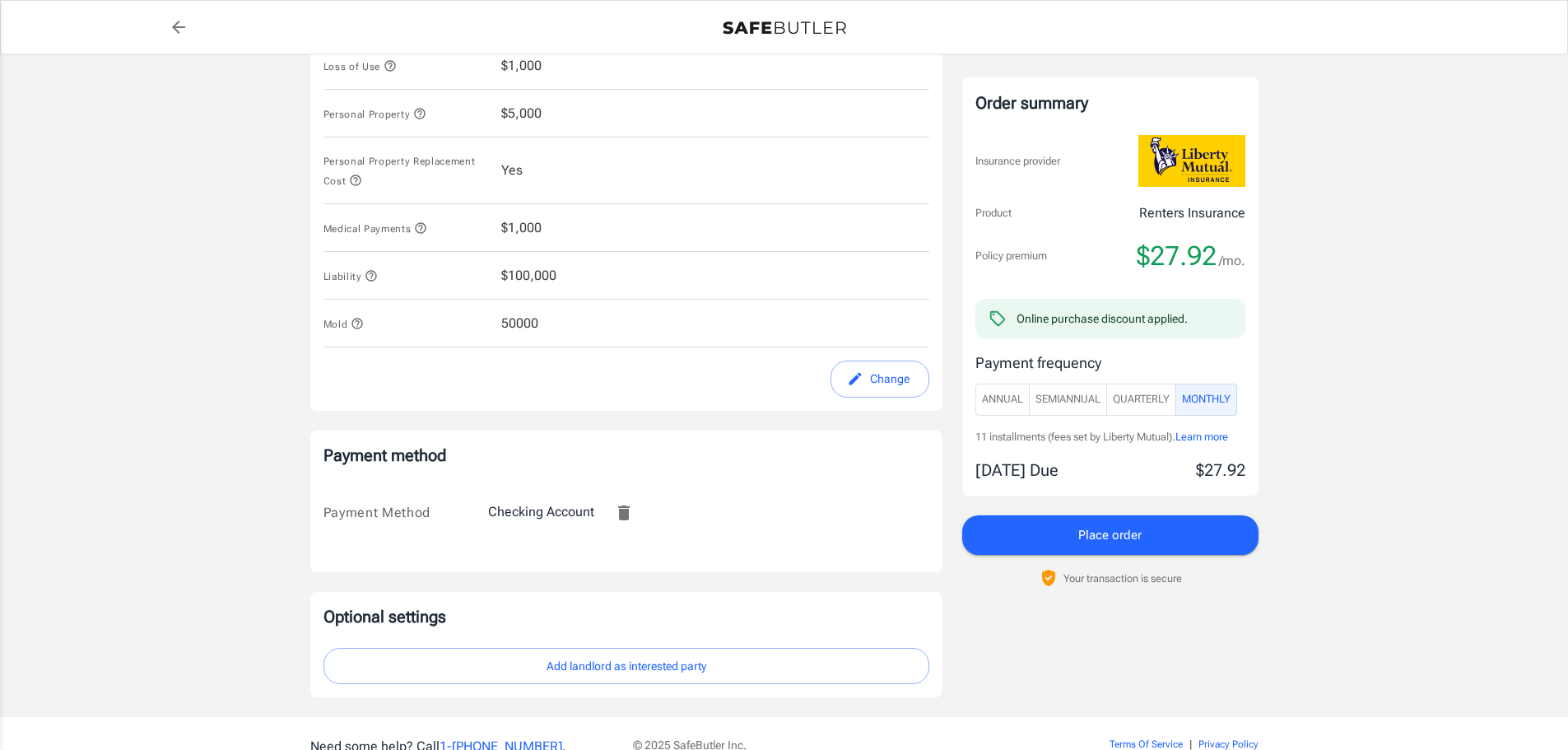
click at [1197, 530] on button "Place order" at bounding box center [1111, 534] width 297 height 40
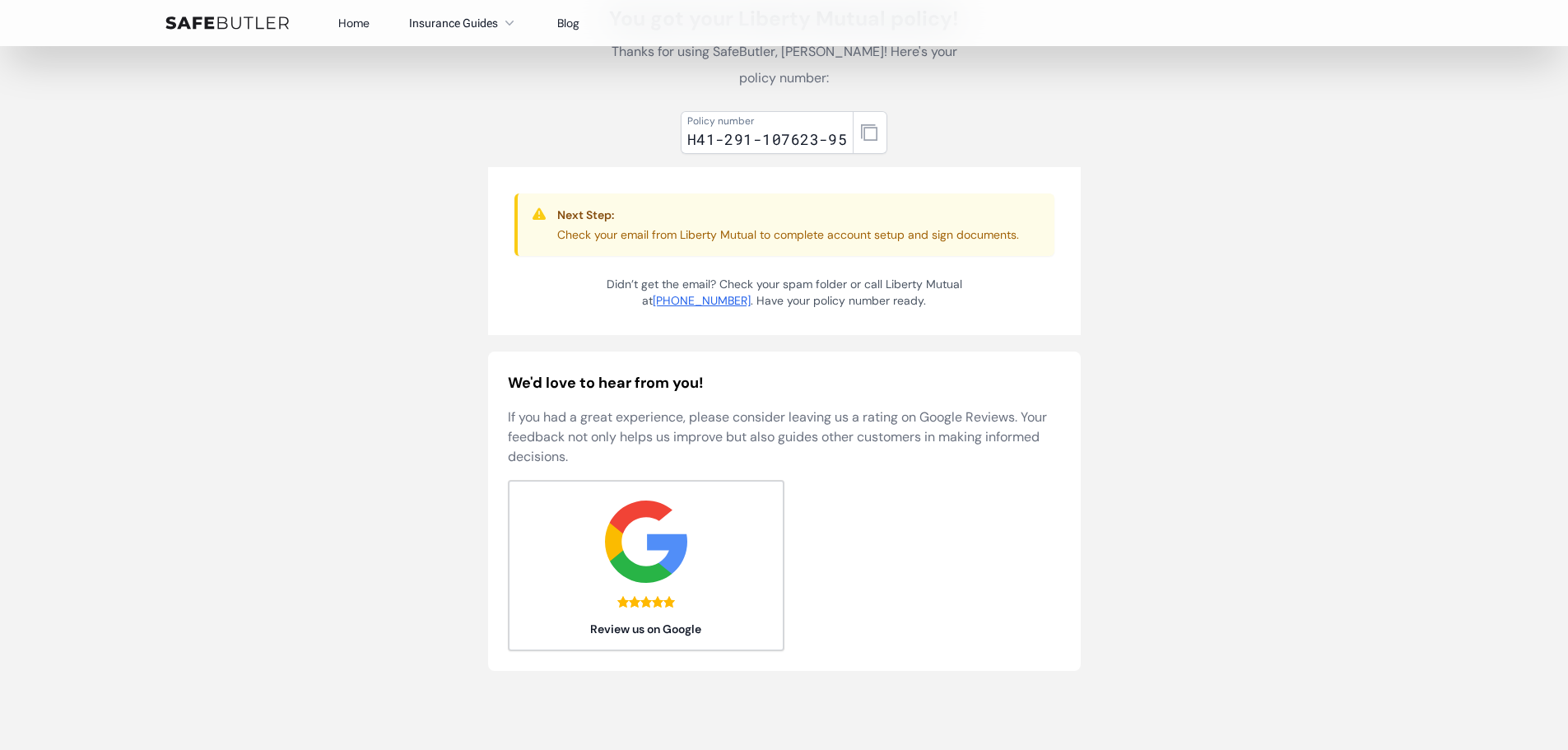
scroll to position [165, 0]
